Goal: Find specific page/section: Find specific page/section

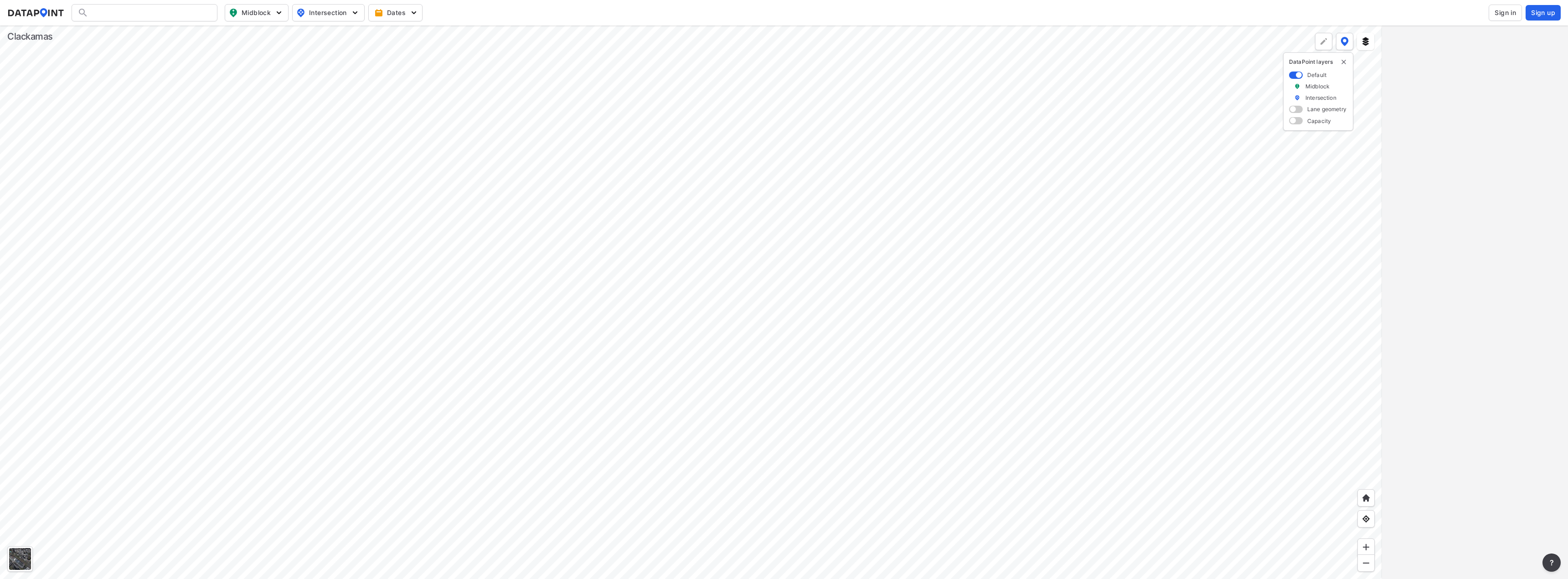
click at [194, 15] on div at bounding box center [144, 12] width 145 height 17
click at [171, 11] on input "Search" at bounding box center [150, 13] width 123 height 15
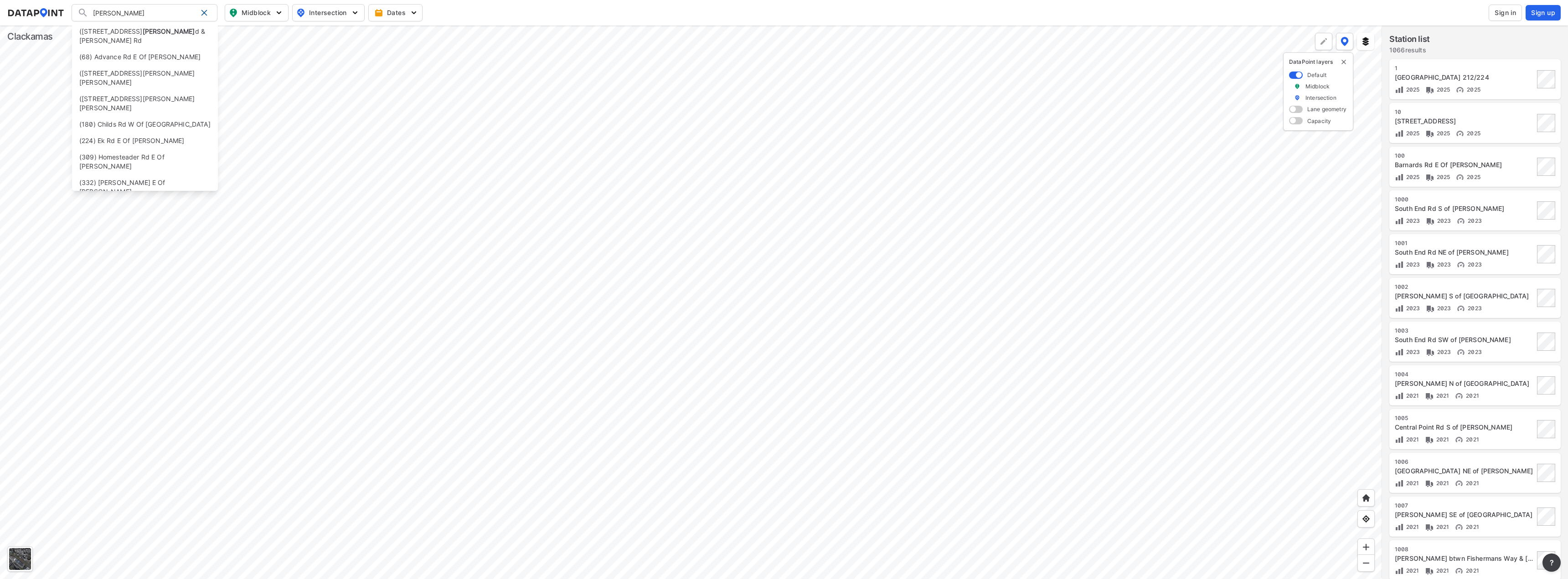
type input "[PERSON_NAME]"
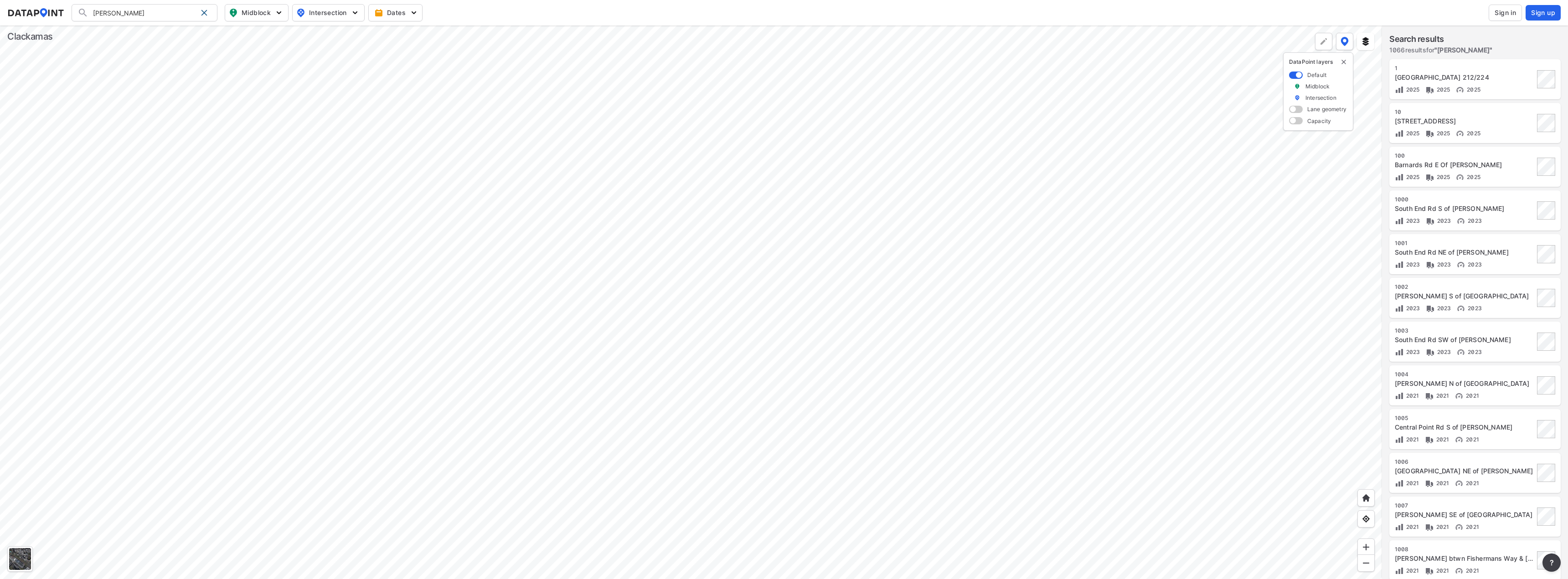
click at [618, 578] on div at bounding box center [691, 302] width 1382 height 553
click at [579, 331] on div at bounding box center [691, 302] width 1382 height 553
click at [688, 203] on div at bounding box center [691, 302] width 1382 height 553
click at [661, 277] on div at bounding box center [691, 302] width 1382 height 553
click at [637, 493] on div at bounding box center [691, 302] width 1382 height 553
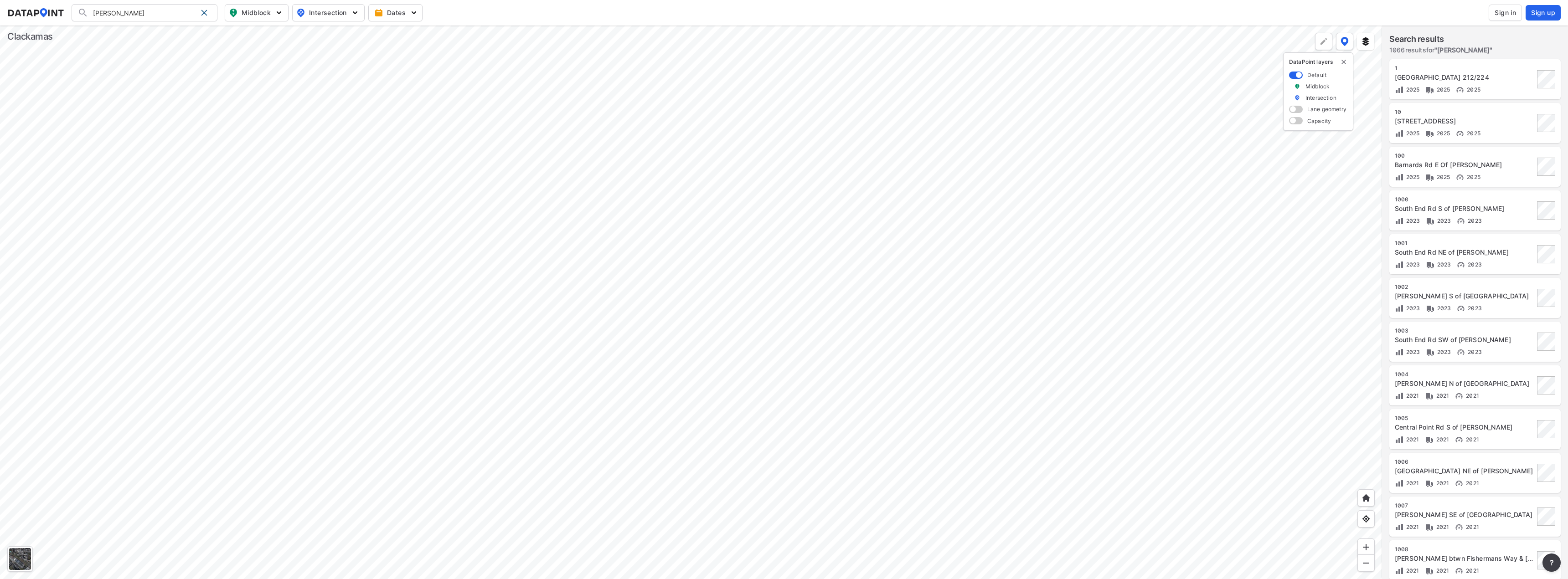
click at [622, 301] on div at bounding box center [691, 302] width 1382 height 553
click at [722, 242] on div at bounding box center [691, 302] width 1382 height 553
click at [755, 163] on div at bounding box center [691, 302] width 1382 height 553
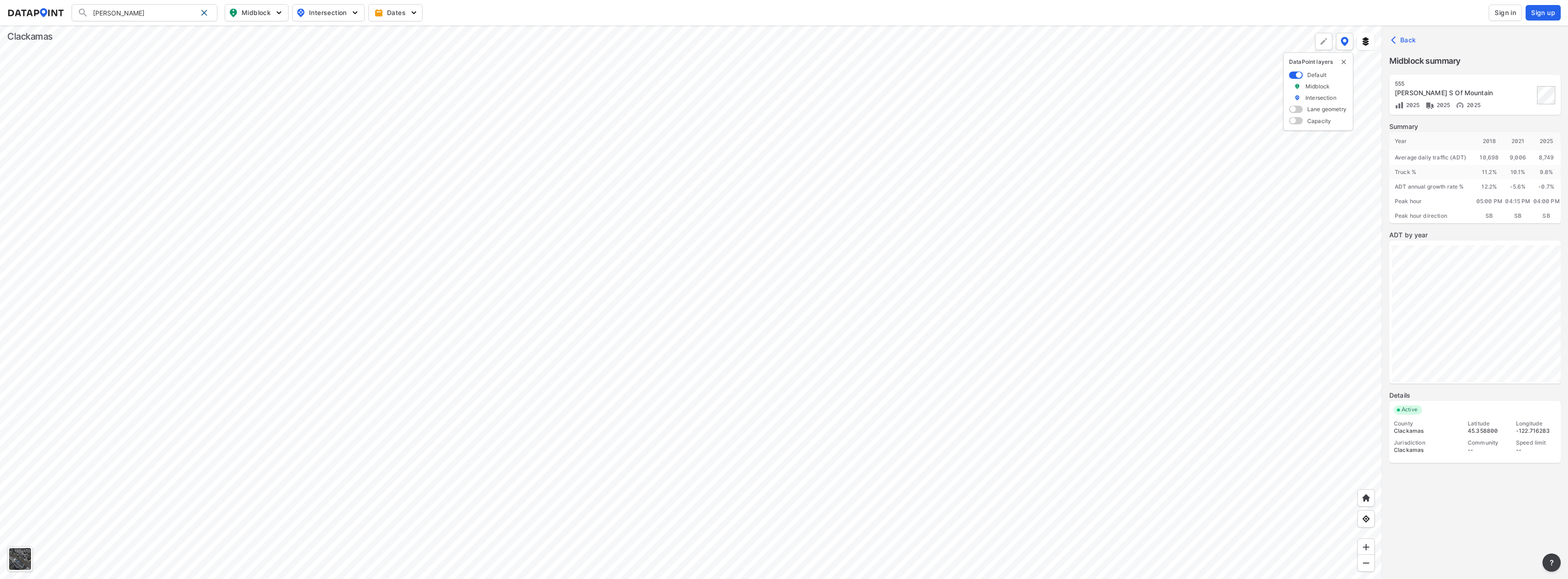
click at [821, 72] on div at bounding box center [691, 302] width 1382 height 553
click at [793, 291] on div at bounding box center [691, 302] width 1382 height 553
click at [912, 52] on div at bounding box center [691, 302] width 1382 height 553
click at [863, 237] on div at bounding box center [691, 302] width 1382 height 553
click at [513, 416] on div at bounding box center [691, 302] width 1382 height 553
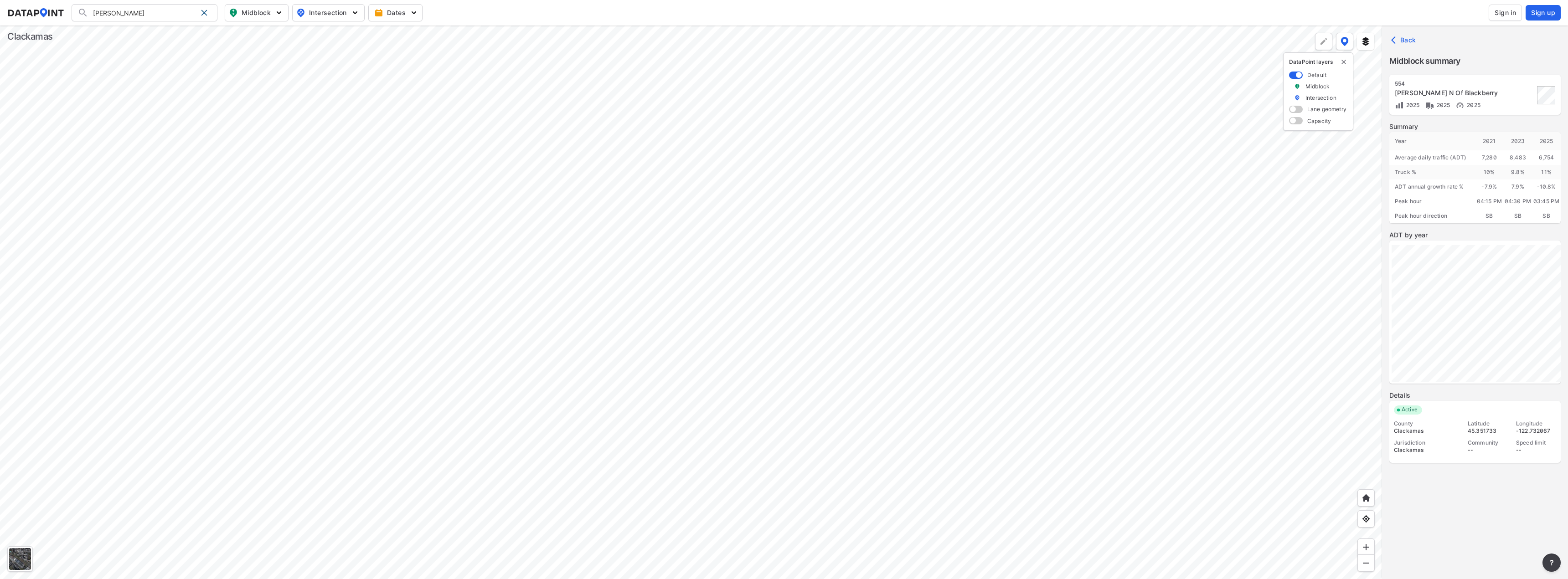
click at [698, 277] on div at bounding box center [691, 302] width 1382 height 553
click at [643, 314] on div at bounding box center [691, 302] width 1382 height 553
click at [540, 404] on div at bounding box center [691, 302] width 1382 height 553
